Goal: Task Accomplishment & Management: Manage account settings

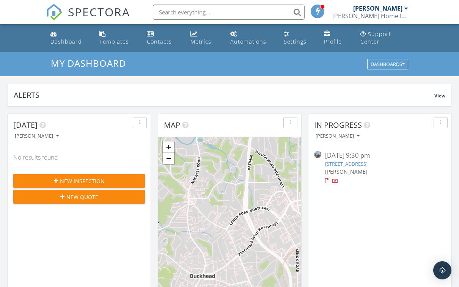
scroll to position [47, 0]
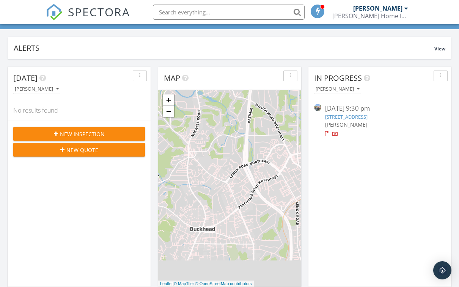
click at [333, 118] on link "1499 Sylvan Cir NE, Atlanta, GA 30319" at bounding box center [346, 117] width 43 height 7
click at [343, 114] on link "1499 Sylvan Cir NE, Atlanta, GA 30319" at bounding box center [346, 117] width 43 height 7
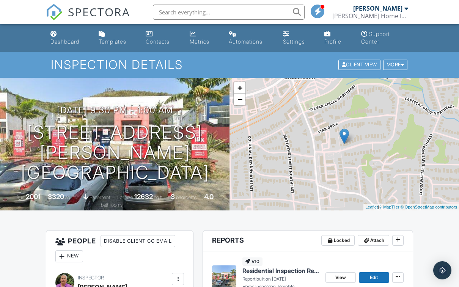
click at [66, 38] on link "Dashboard" at bounding box center [68, 38] width 42 height 22
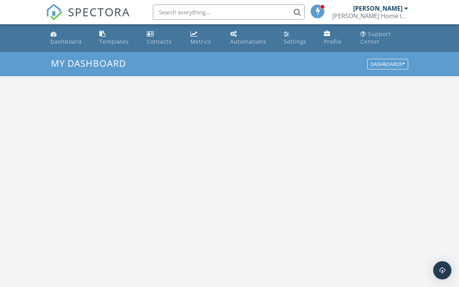
scroll to position [691, 460]
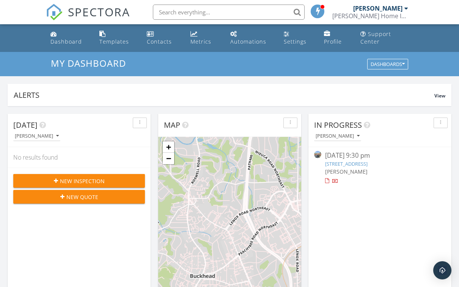
click at [110, 36] on link "Templates" at bounding box center [116, 38] width 41 height 22
click at [339, 162] on link "1499 Sylvan Cir NE, Atlanta, GA 30319" at bounding box center [346, 164] width 43 height 7
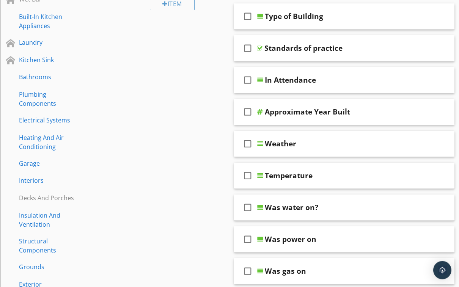
scroll to position [133, 0]
click at [40, 118] on div "Electrical Systems" at bounding box center [49, 120] width 60 height 9
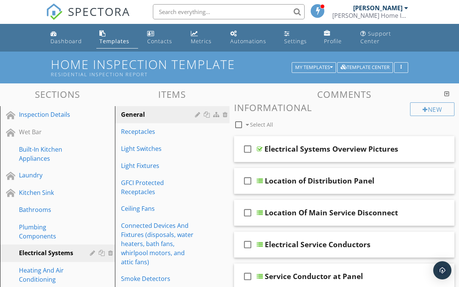
scroll to position [0, 0]
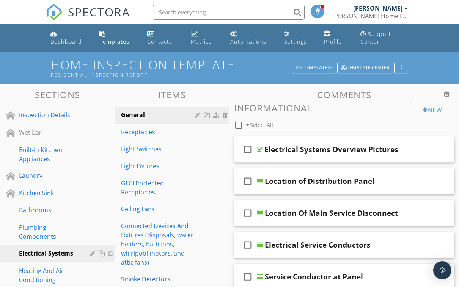
click at [134, 136] on div "Receptacles" at bounding box center [159, 132] width 77 height 9
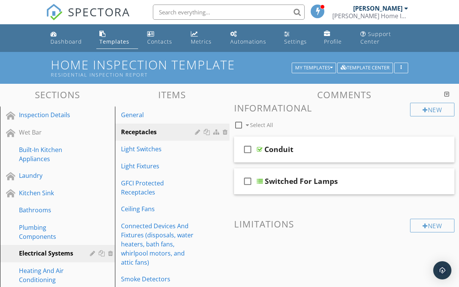
click at [446, 190] on div "check_box_outline_blank Switched For Lamps" at bounding box center [344, 182] width 221 height 26
click at [447, 194] on div "check_box_outline_blank Switched For Lamps" at bounding box center [344, 182] width 221 height 26
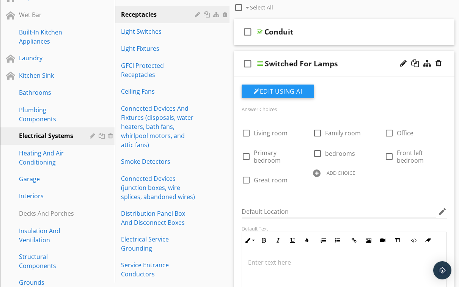
scroll to position [0, 0]
click at [257, 264] on p at bounding box center [344, 262] width 193 height 9
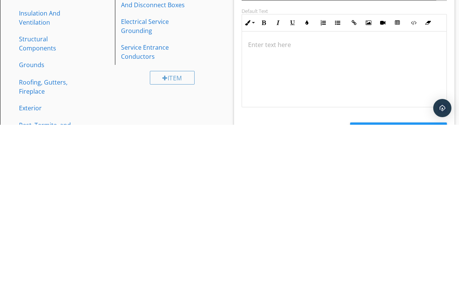
scroll to position [336, 0]
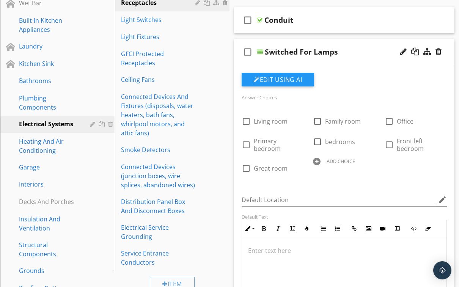
scroll to position [128, 0]
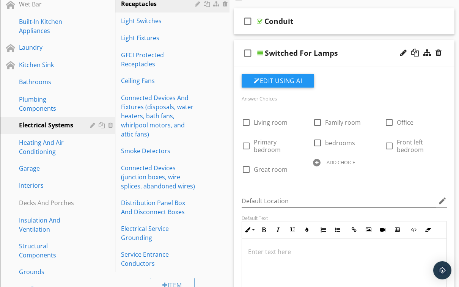
click at [451, 60] on div "check_box_outline_blank Switched For Lamps" at bounding box center [344, 53] width 221 height 26
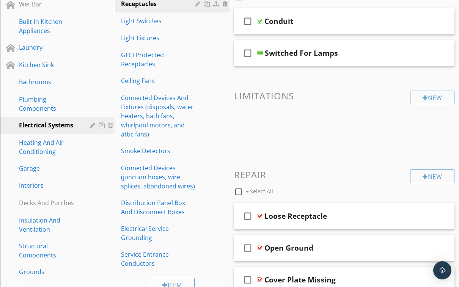
click at [419, 95] on div "New" at bounding box center [432, 98] width 44 height 14
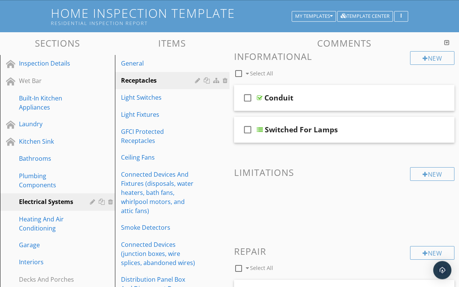
click at [437, 58] on div "New" at bounding box center [432, 59] width 44 height 14
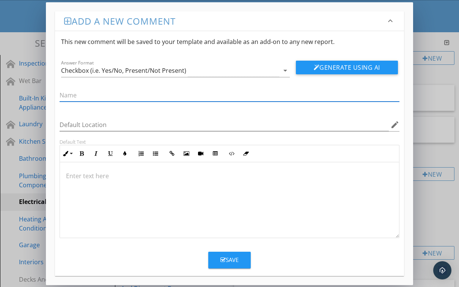
click at [66, 92] on input "text" at bounding box center [230, 95] width 340 height 13
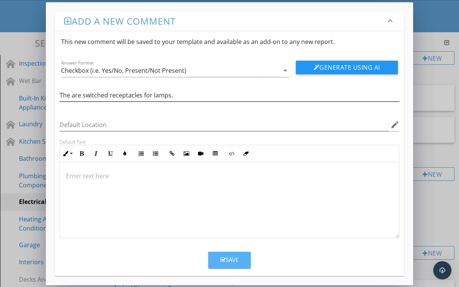
type input "The are switched receptacles for lamps."
click at [223, 257] on icon "button" at bounding box center [223, 260] width 5 height 6
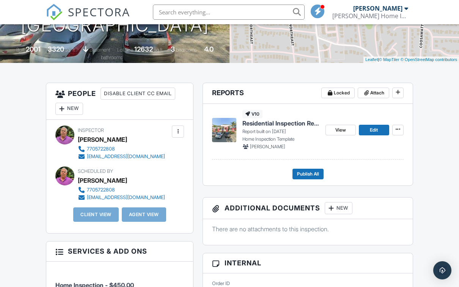
scroll to position [147, 0]
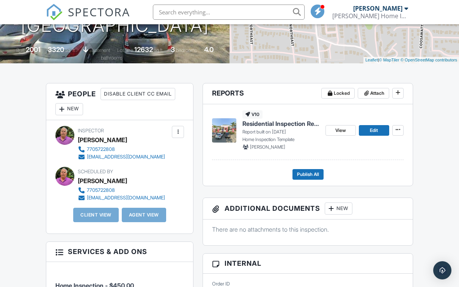
click at [372, 128] on span "Edit" at bounding box center [374, 131] width 8 height 8
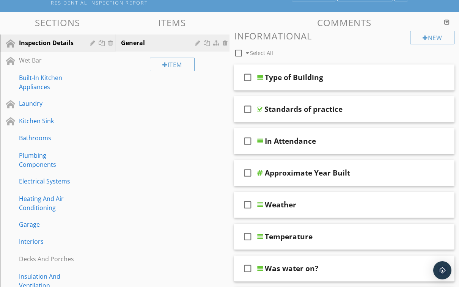
scroll to position [78, 0]
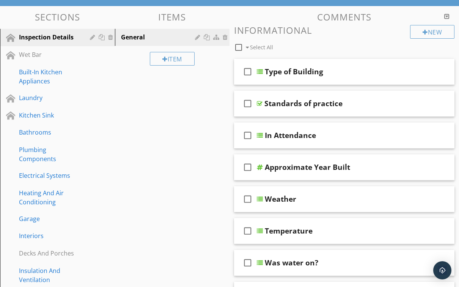
click at [32, 176] on div "Electrical Systems" at bounding box center [49, 175] width 60 height 9
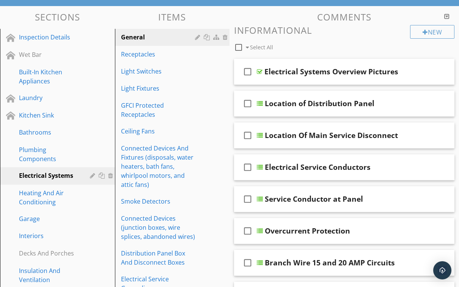
click at [131, 51] on div "Receptacles" at bounding box center [159, 54] width 77 height 9
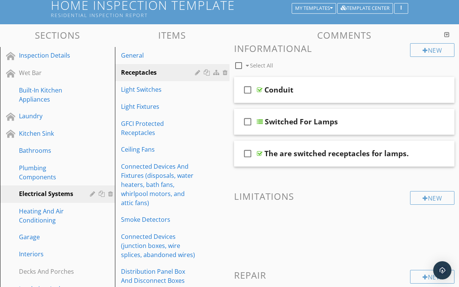
scroll to position [59, 0]
click at [124, 124] on div "GFCI Protected Receptacles" at bounding box center [159, 129] width 77 height 18
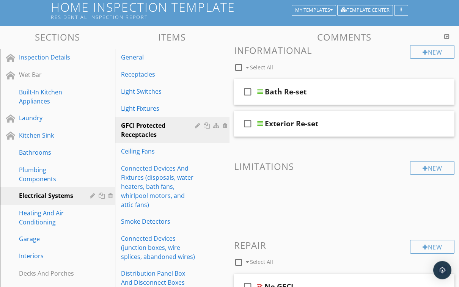
scroll to position [56, 0]
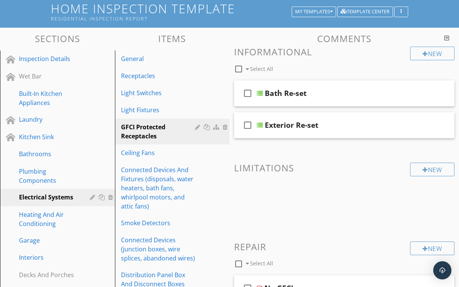
click at [422, 49] on div "New" at bounding box center [432, 54] width 44 height 14
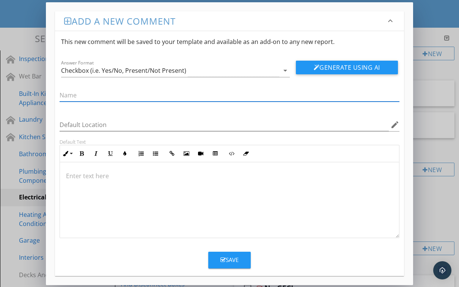
click at [68, 91] on input "text" at bounding box center [230, 95] width 340 height 13
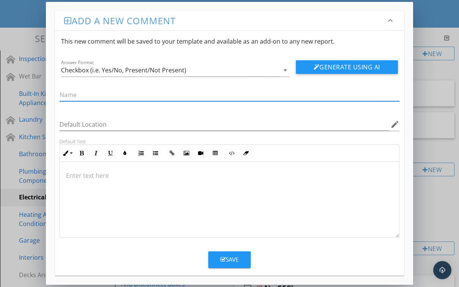
click at [286, 69] on icon "arrow_drop_down" at bounding box center [285, 70] width 9 height 9
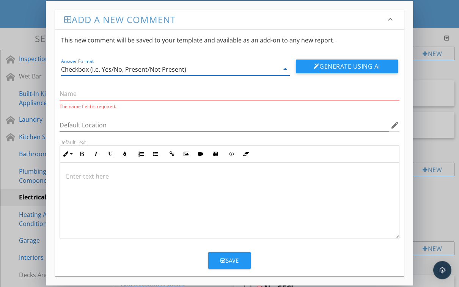
scroll to position [56, 0]
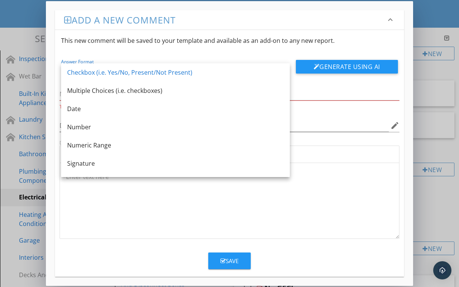
click at [315, 86] on div "The name field is required." at bounding box center [230, 97] width 340 height 27
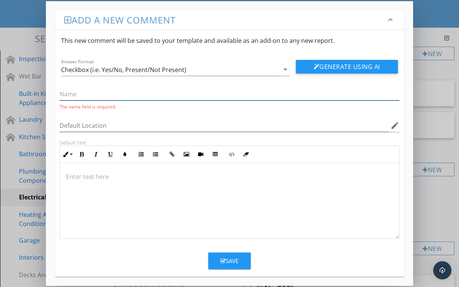
click at [65, 89] on input "text" at bounding box center [230, 94] width 340 height 13
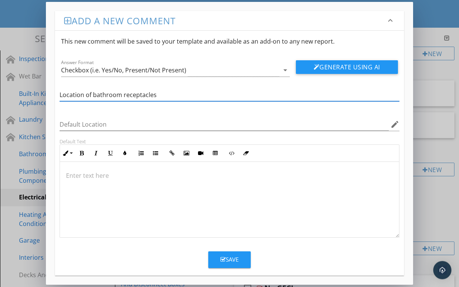
type input "Location of bathroom receptacles"
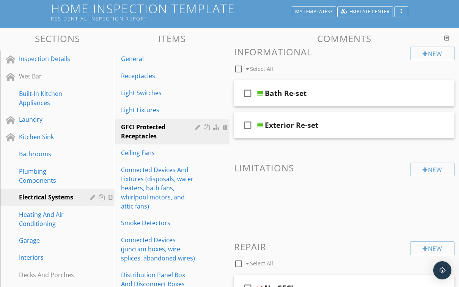
click at [445, 206] on span at bounding box center [344, 199] width 221 height 38
click at [135, 76] on div "Receptacles" at bounding box center [159, 75] width 77 height 9
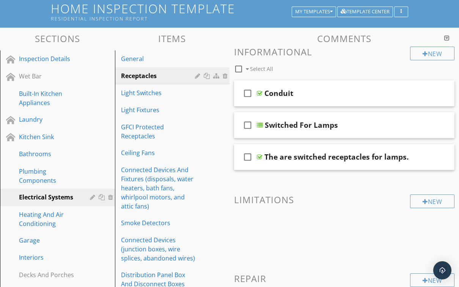
click at [442, 156] on div at bounding box center [439, 157] width 6 height 8
click at [445, 154] on div "check_box_outline_blank The are switched receptacles for lamps." at bounding box center [344, 157] width 221 height 26
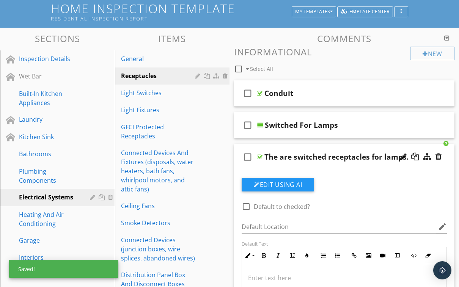
click at [441, 155] on div at bounding box center [439, 157] width 6 height 8
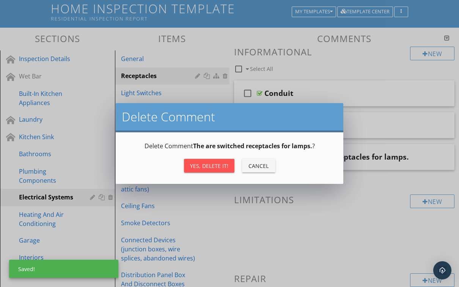
click at [199, 166] on div "Yes, Delete it!" at bounding box center [209, 166] width 38 height 8
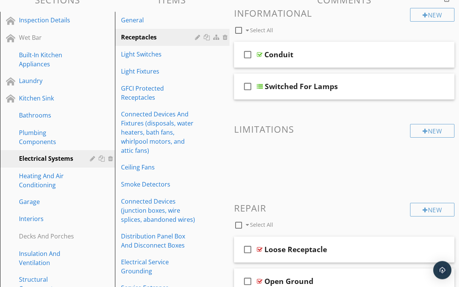
scroll to position [96, 0]
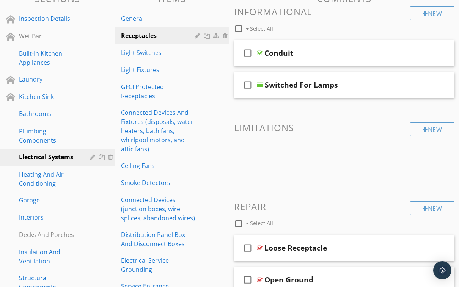
click at [27, 216] on div "Interiors" at bounding box center [49, 217] width 60 height 9
click at [24, 215] on div "Interiors" at bounding box center [49, 217] width 60 height 9
